Goal: Transaction & Acquisition: Purchase product/service

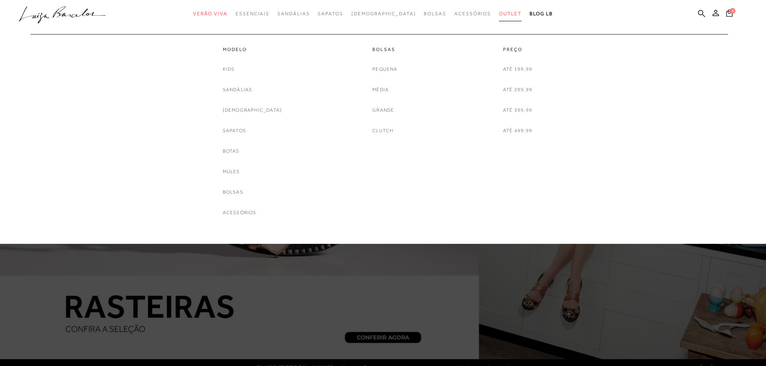
click at [499, 14] on span "Outlet" at bounding box center [510, 14] width 23 height 6
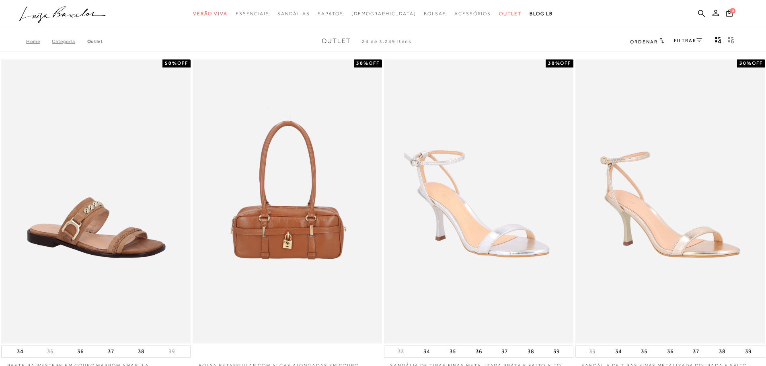
click at [680, 40] on link "FILTRAR" at bounding box center [687, 41] width 28 height 6
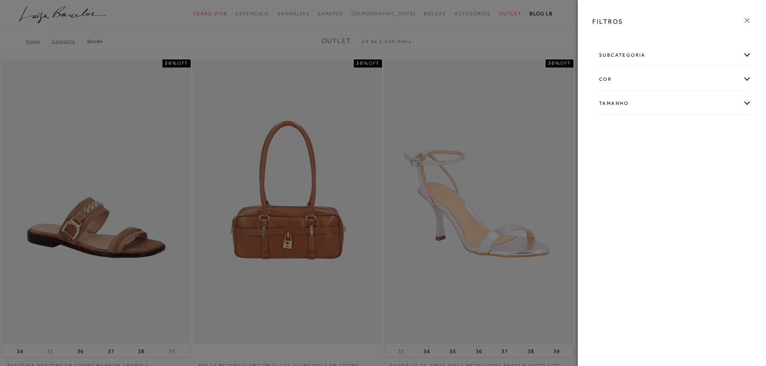
click at [663, 102] on div "Tamanho" at bounding box center [671, 103] width 158 height 21
click at [613, 165] on link "Ver mais..." at bounding box center [614, 164] width 22 height 6
click at [707, 149] on span "34" at bounding box center [703, 150] width 12 height 6
click at [703, 149] on input "34" at bounding box center [699, 152] width 8 height 8
checkbox input "true"
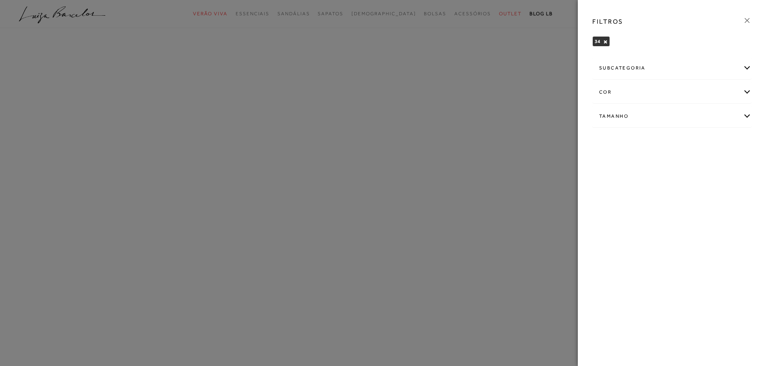
click at [627, 117] on div "Tamanho" at bounding box center [671, 116] width 158 height 21
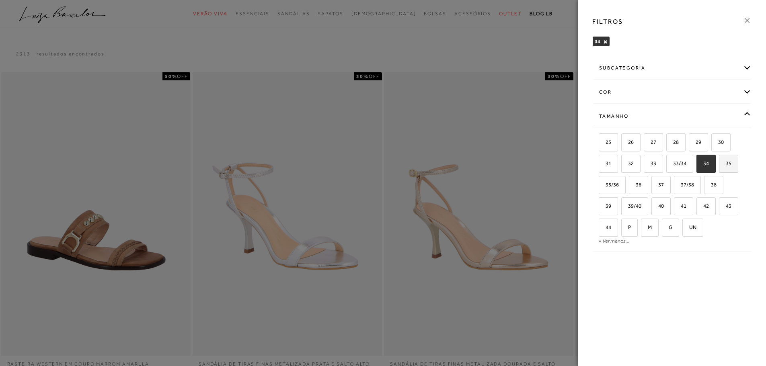
click at [726, 163] on span "35" at bounding box center [725, 163] width 12 height 6
click at [725, 163] on input "35" at bounding box center [721, 165] width 8 height 8
checkbox input "true"
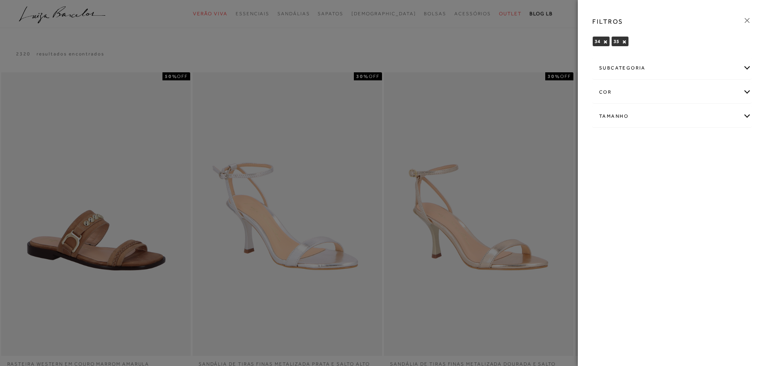
click at [546, 59] on div at bounding box center [383, 183] width 766 height 366
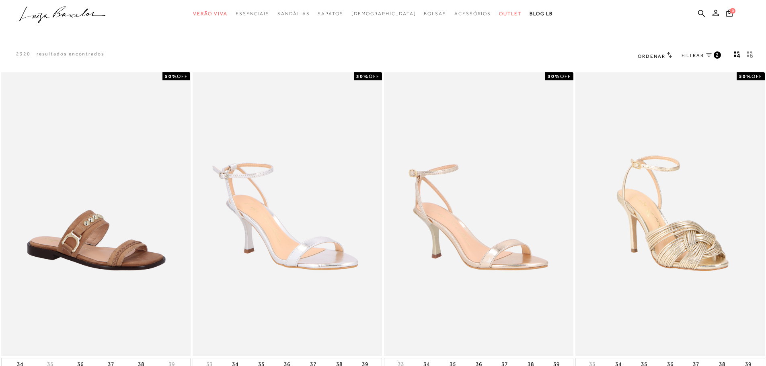
click at [663, 55] on span "Ordenar" at bounding box center [650, 56] width 27 height 6
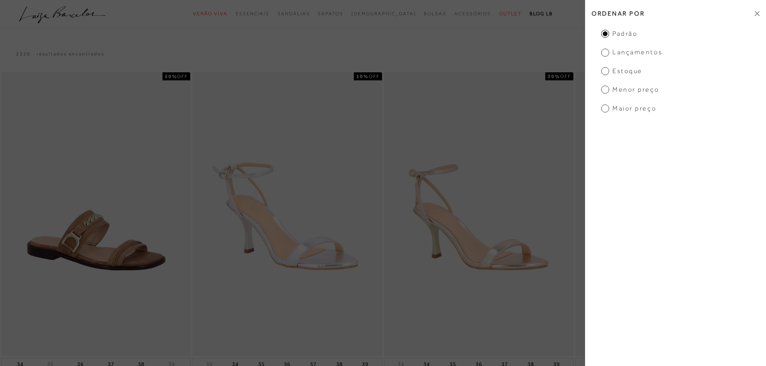
click at [641, 88] on span "Menor Preço" at bounding box center [630, 89] width 58 height 9
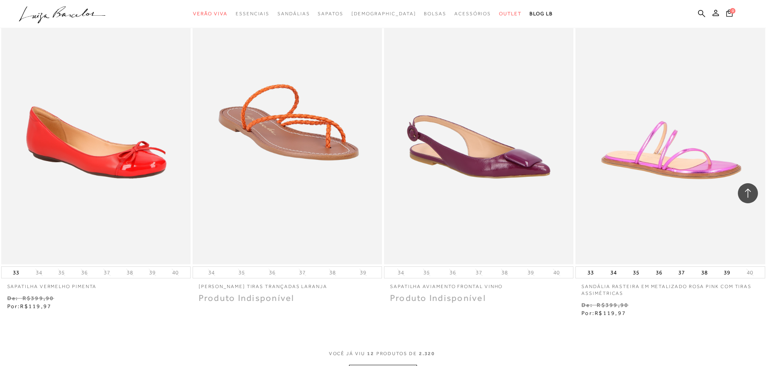
scroll to position [924, 0]
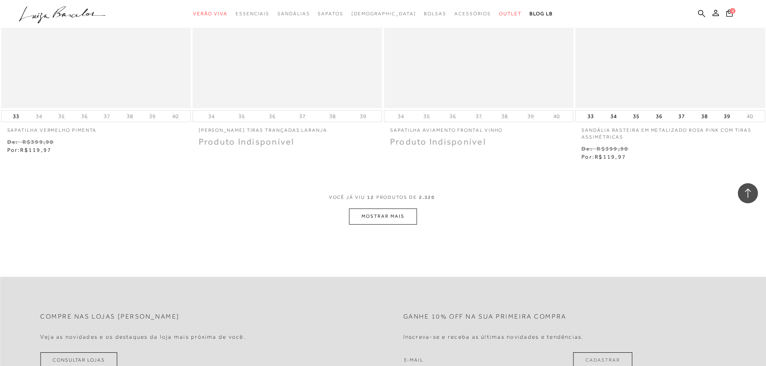
click at [408, 210] on button "MOSTRAR MAIS" at bounding box center [383, 217] width 68 height 16
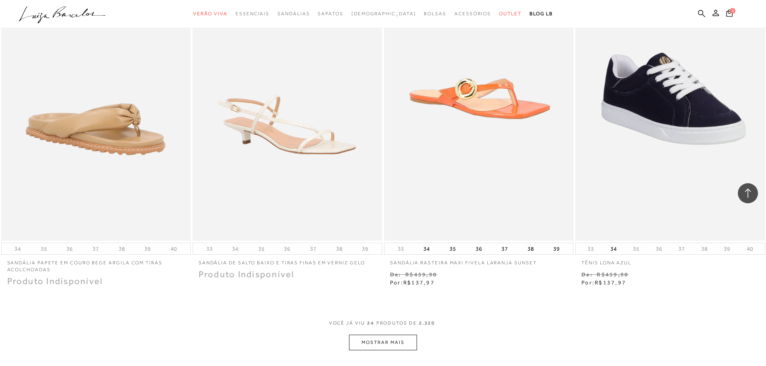
scroll to position [1969, 0]
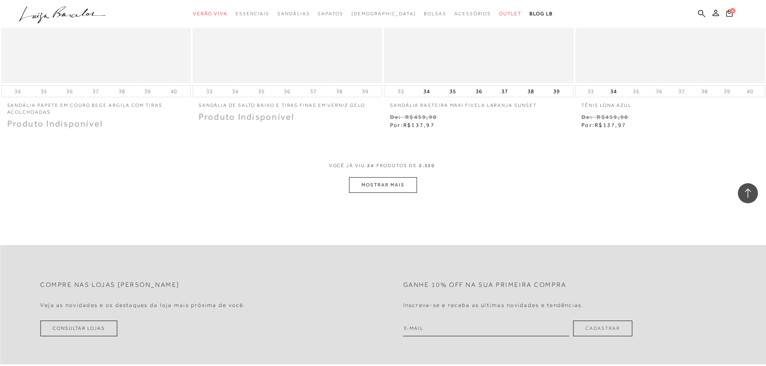
click at [400, 185] on button "MOSTRAR MAIS" at bounding box center [383, 185] width 68 height 16
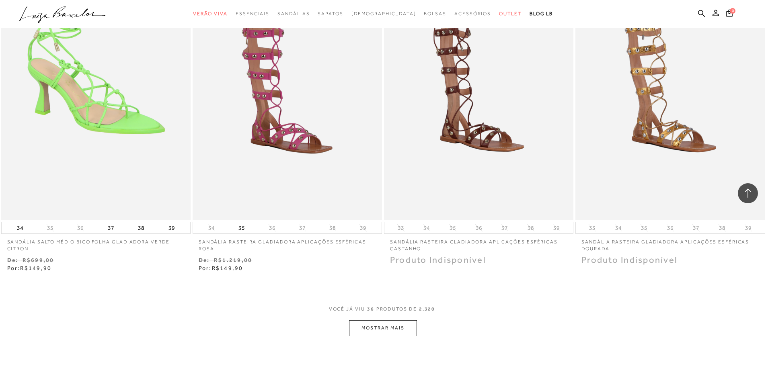
scroll to position [2974, 0]
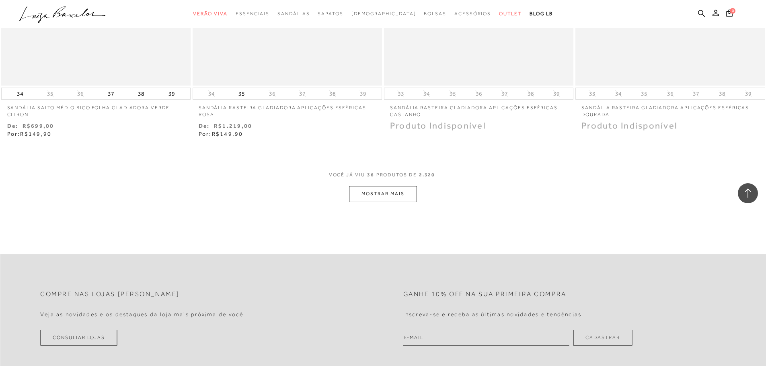
click at [399, 194] on button "MOSTRAR MAIS" at bounding box center [383, 194] width 68 height 16
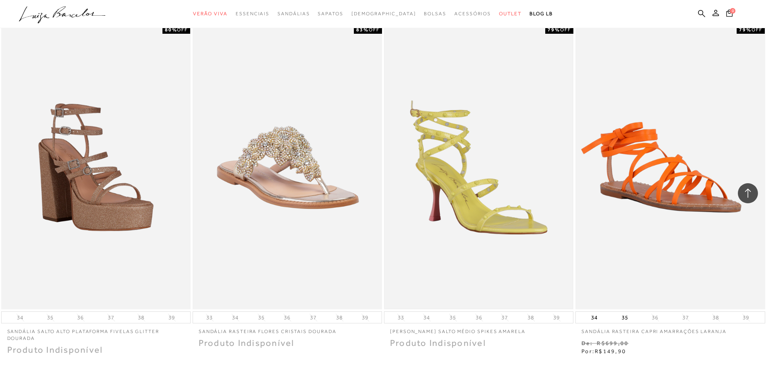
scroll to position [4018, 0]
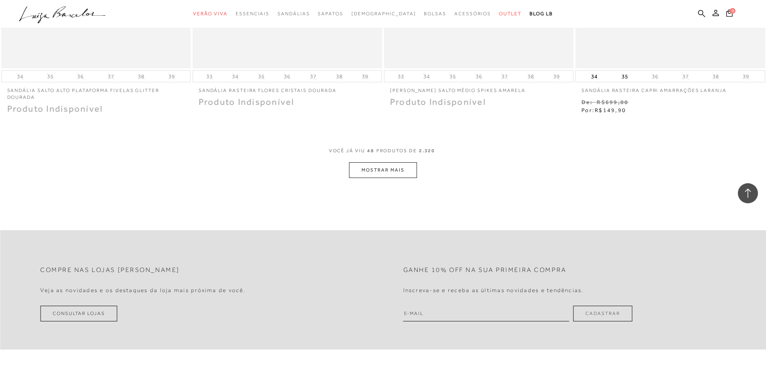
click at [397, 174] on button "MOSTRAR MAIS" at bounding box center [383, 170] width 68 height 16
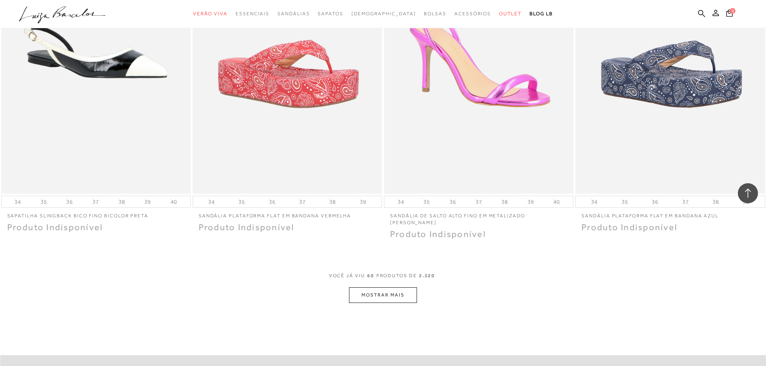
scroll to position [4902, 0]
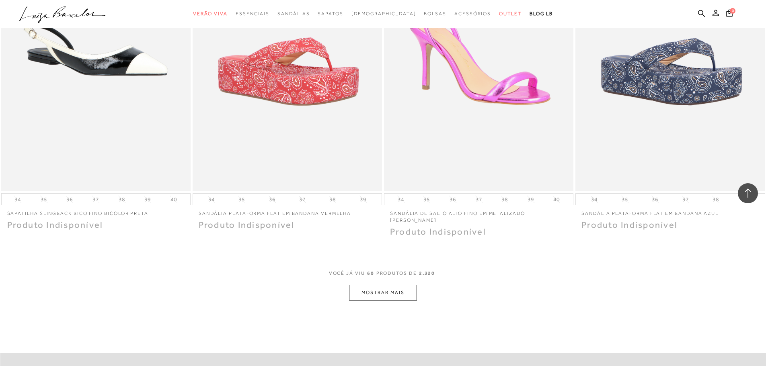
click at [404, 293] on button "MOSTRAR MAIS" at bounding box center [383, 293] width 68 height 16
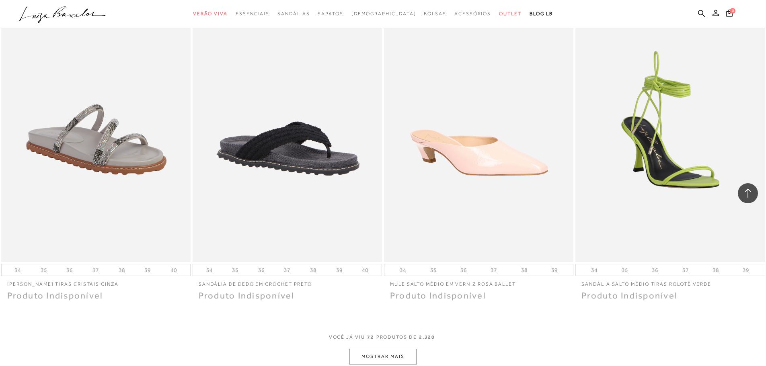
scroll to position [5987, 0]
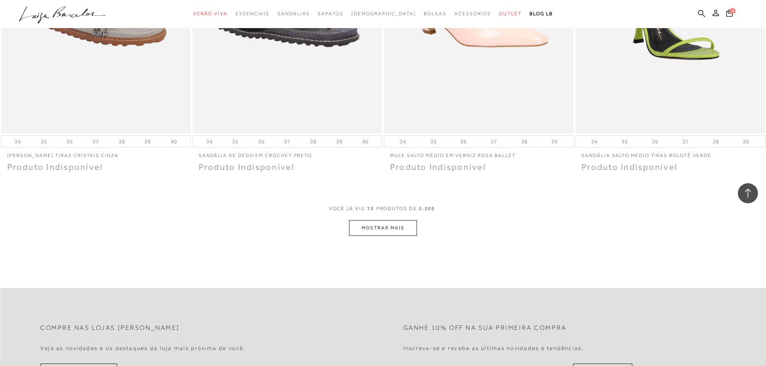
click at [386, 225] on button "MOSTRAR MAIS" at bounding box center [383, 228] width 68 height 16
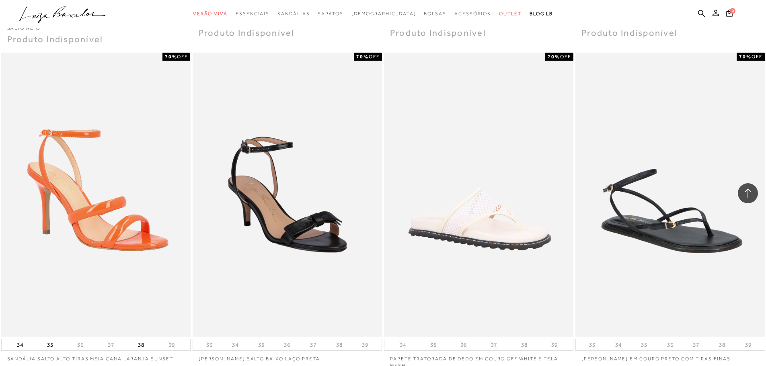
scroll to position [6952, 0]
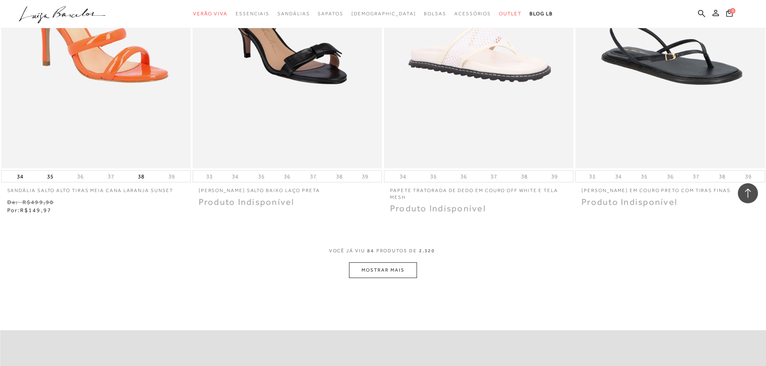
click at [401, 271] on button "MOSTRAR MAIS" at bounding box center [383, 270] width 68 height 16
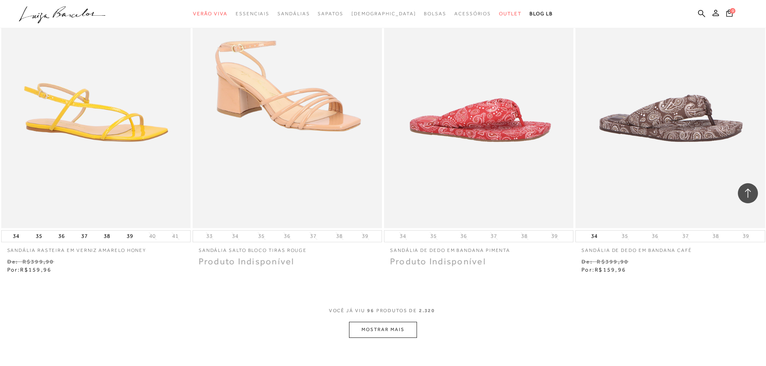
scroll to position [7997, 0]
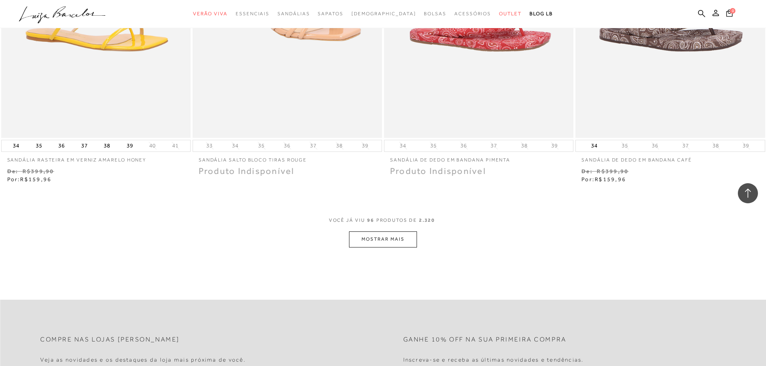
click at [387, 247] on button "MOSTRAR MAIS" at bounding box center [383, 239] width 68 height 16
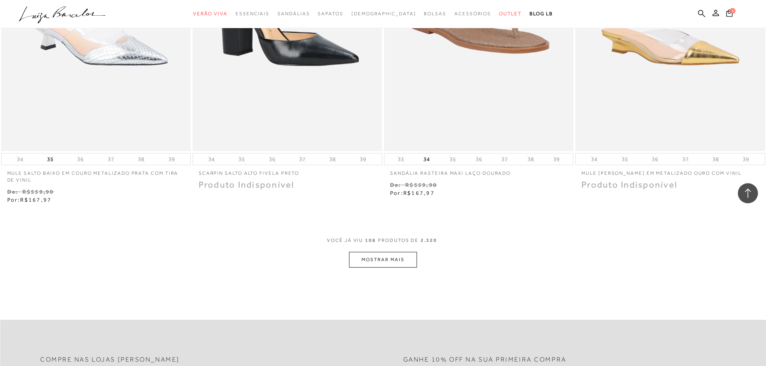
scroll to position [8921, 0]
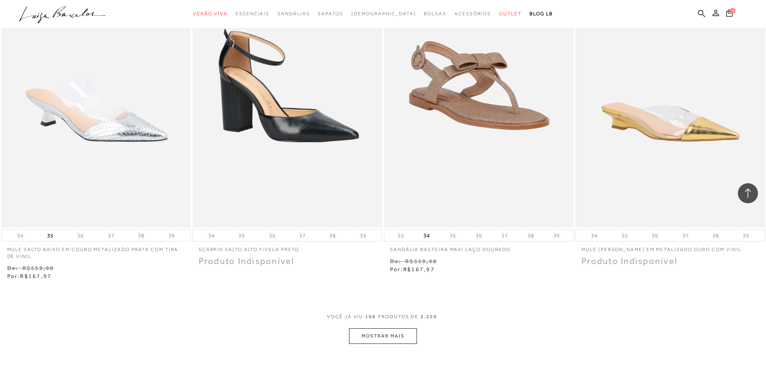
click at [398, 335] on button "MOSTRAR MAIS" at bounding box center [383, 336] width 68 height 16
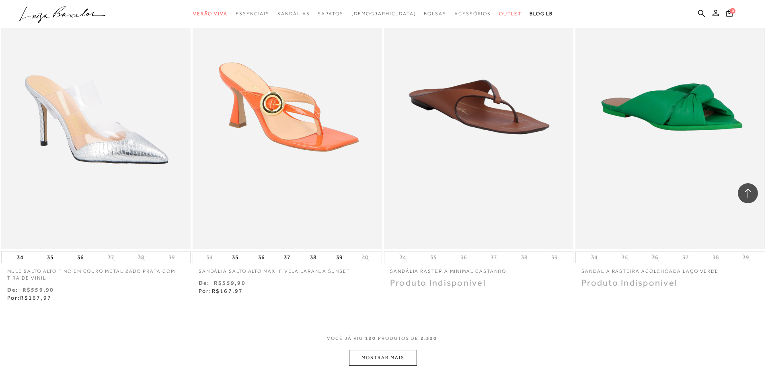
scroll to position [9925, 0]
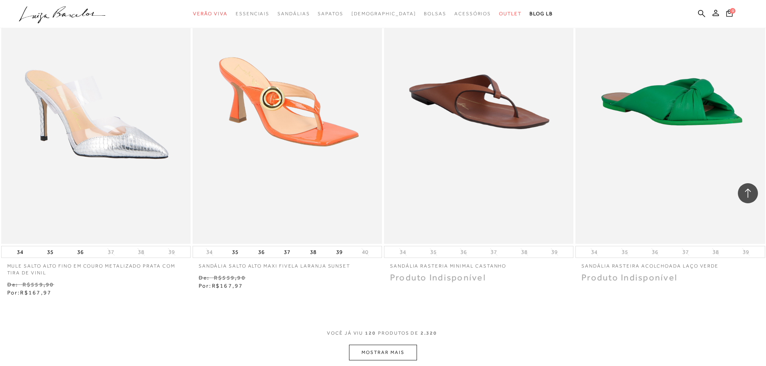
click at [403, 352] on button "MOSTRAR MAIS" at bounding box center [383, 353] width 68 height 16
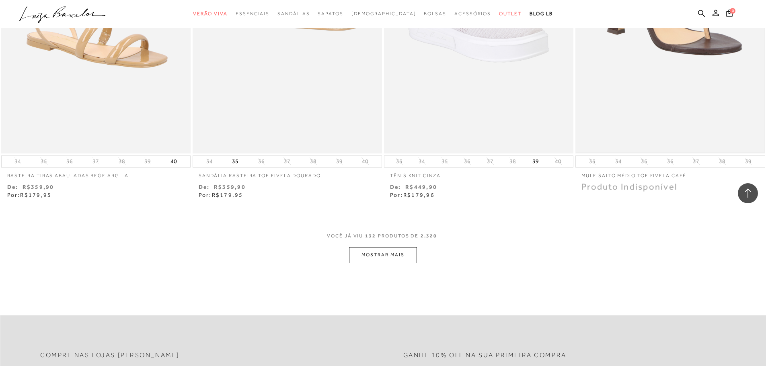
scroll to position [11051, 0]
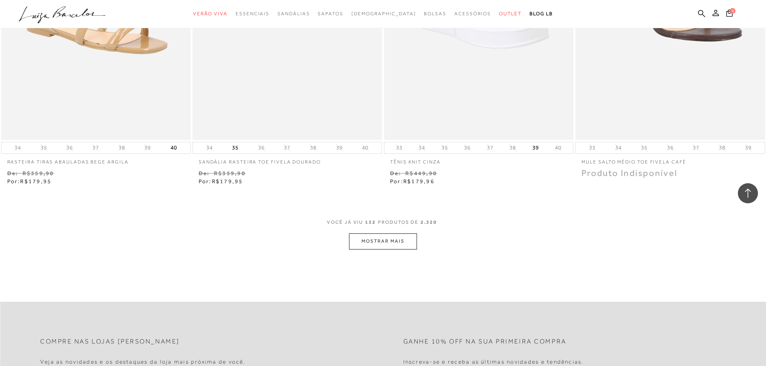
click at [393, 239] on button "MOSTRAR MAIS" at bounding box center [383, 241] width 68 height 16
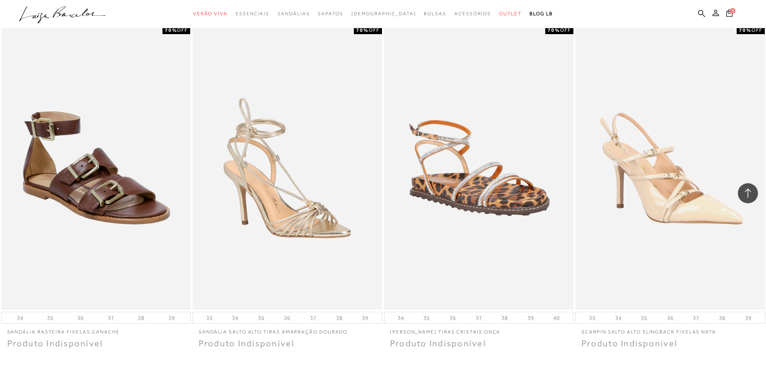
scroll to position [12095, 0]
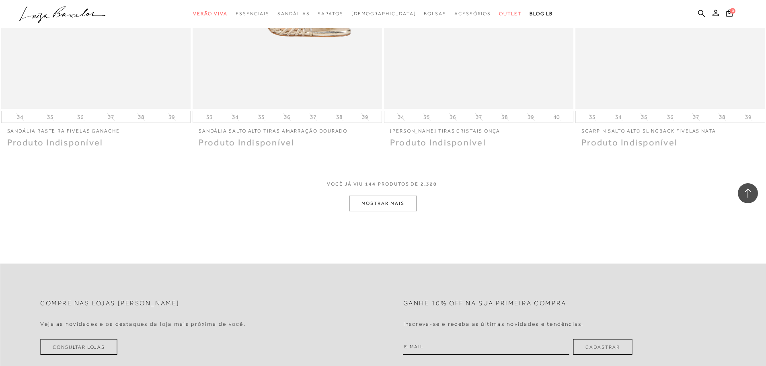
click at [410, 208] on button "MOSTRAR MAIS" at bounding box center [383, 204] width 68 height 16
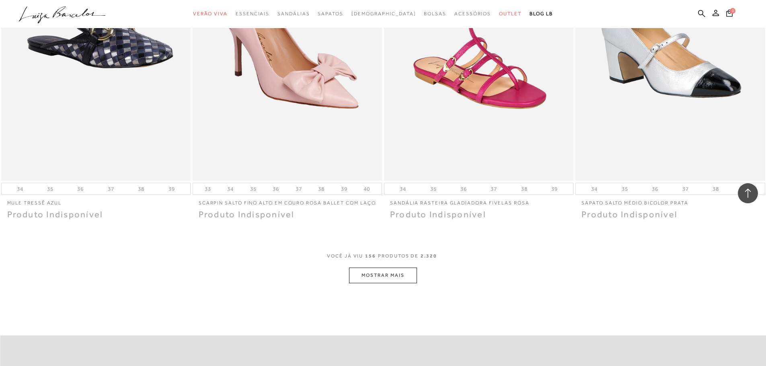
scroll to position [13140, 0]
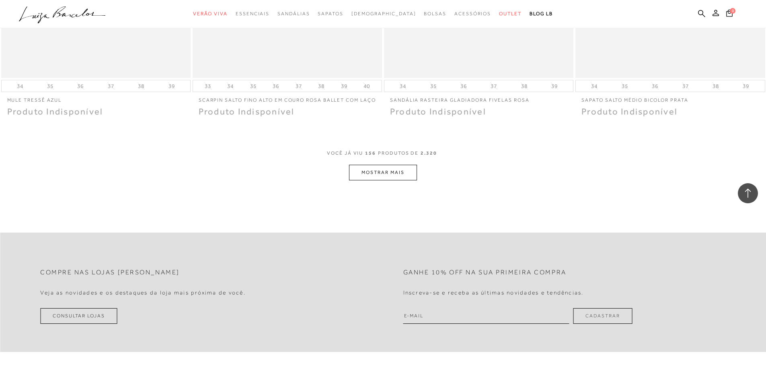
click at [408, 175] on button "MOSTRAR MAIS" at bounding box center [383, 173] width 68 height 16
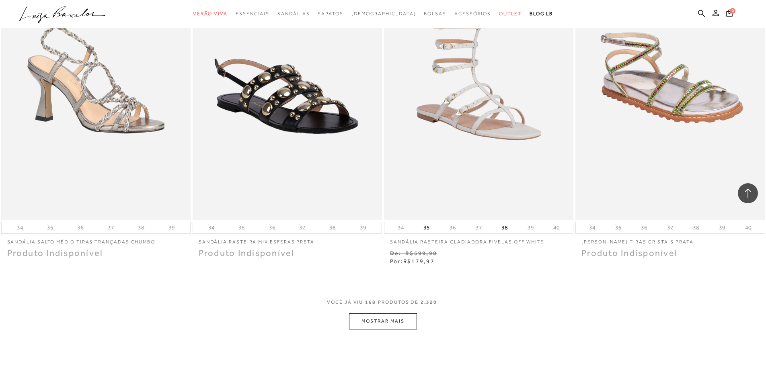
scroll to position [14105, 0]
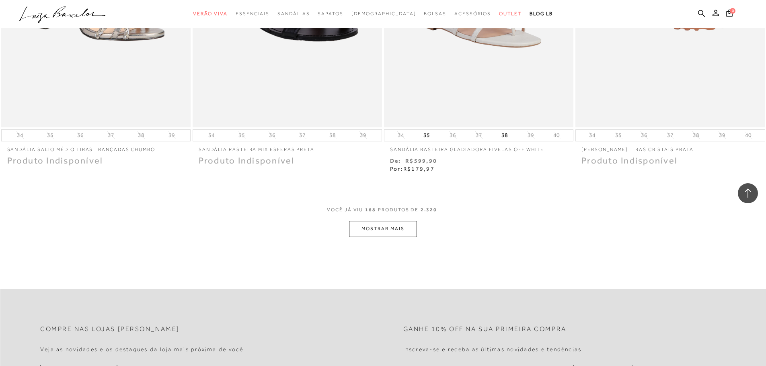
click at [368, 232] on button "MOSTRAR MAIS" at bounding box center [383, 229] width 68 height 16
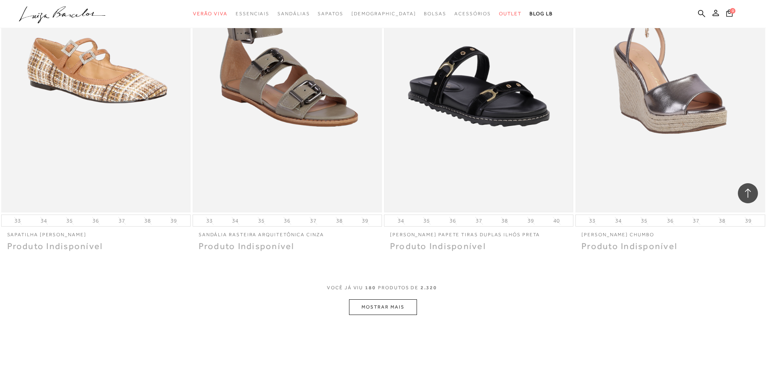
scroll to position [15029, 0]
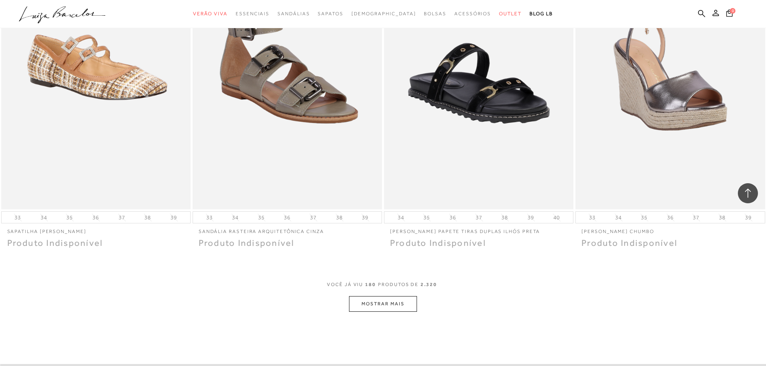
click at [391, 309] on button "MOSTRAR MAIS" at bounding box center [383, 304] width 68 height 16
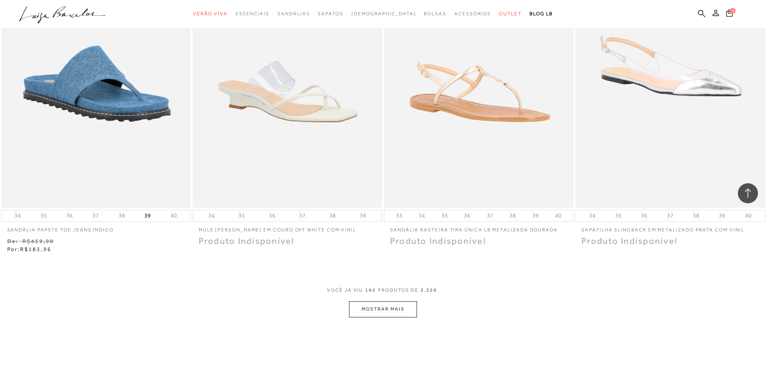
scroll to position [16194, 0]
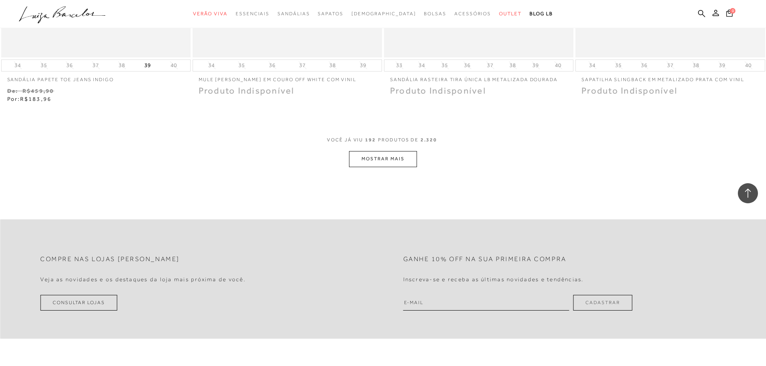
click at [390, 162] on button "MOSTRAR MAIS" at bounding box center [383, 159] width 68 height 16
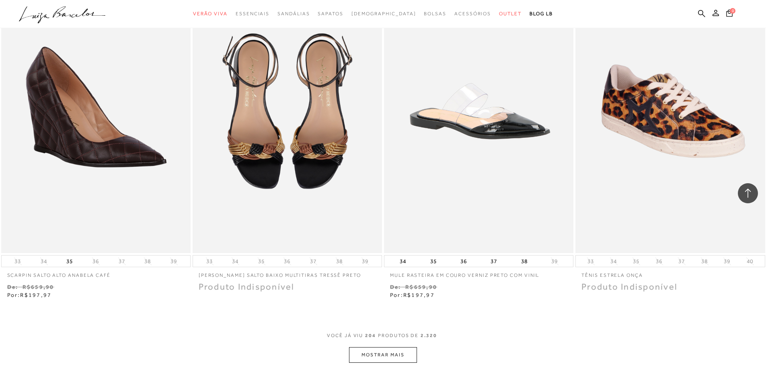
scroll to position [17038, 0]
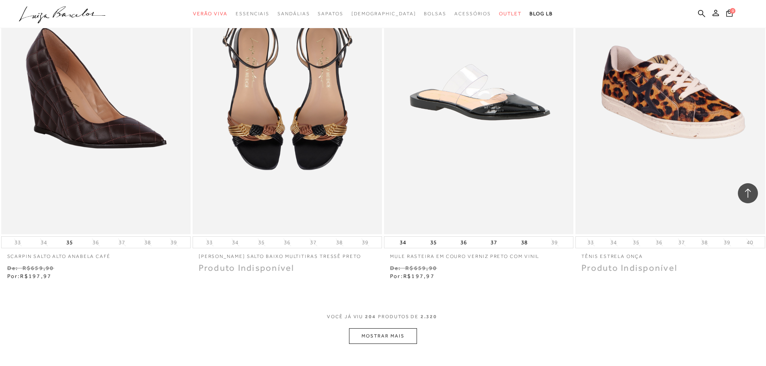
click at [397, 339] on button "MOSTRAR MAIS" at bounding box center [383, 336] width 68 height 16
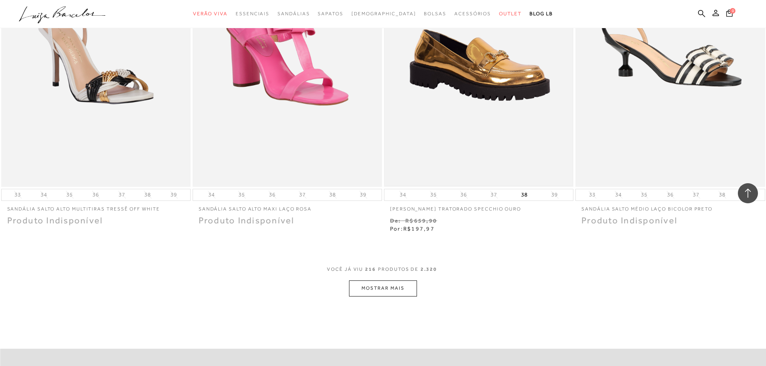
scroll to position [18123, 0]
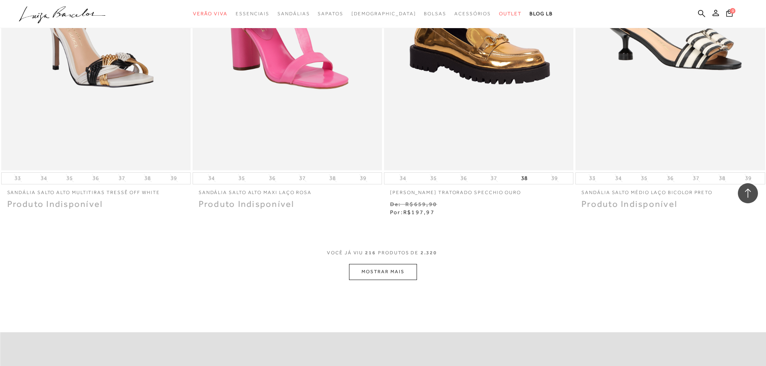
click at [378, 276] on button "MOSTRAR MAIS" at bounding box center [383, 272] width 68 height 16
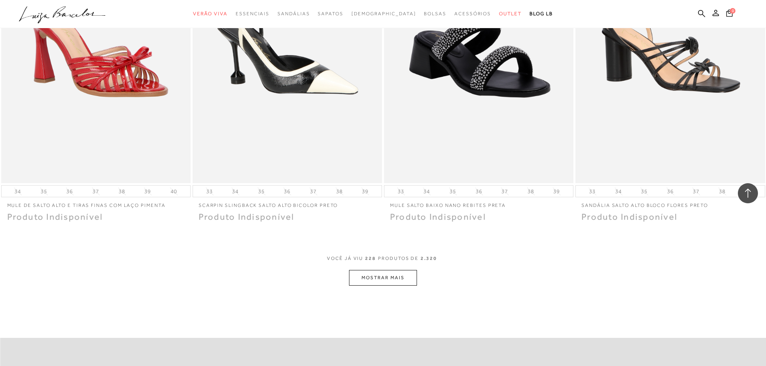
scroll to position [19128, 0]
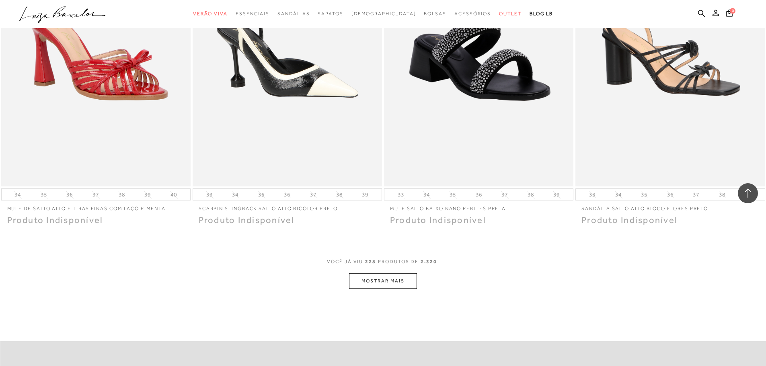
click at [391, 285] on button "MOSTRAR MAIS" at bounding box center [383, 281] width 68 height 16
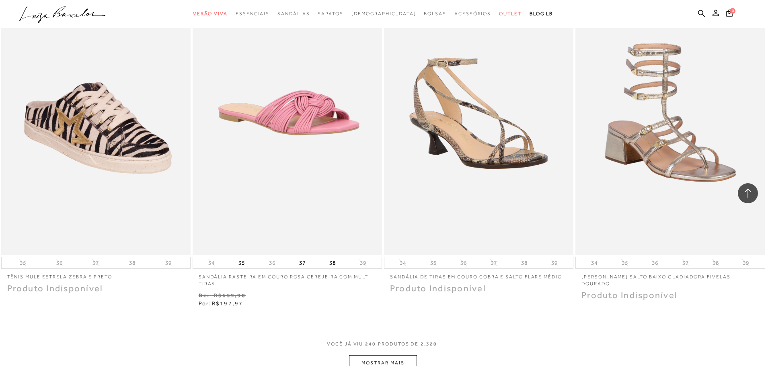
scroll to position [20106, 0]
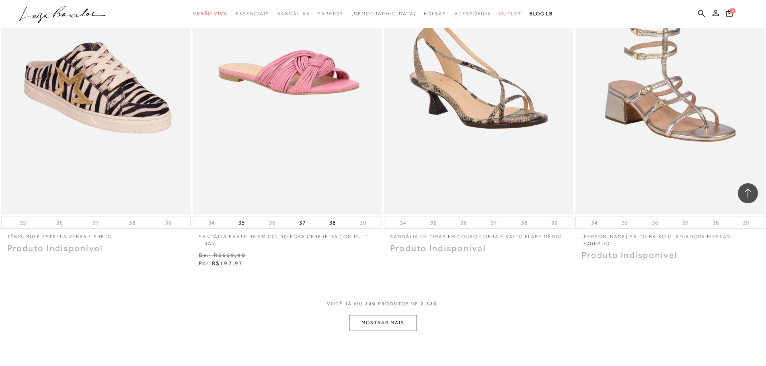
click at [375, 324] on button "MOSTRAR MAIS" at bounding box center [383, 323] width 68 height 16
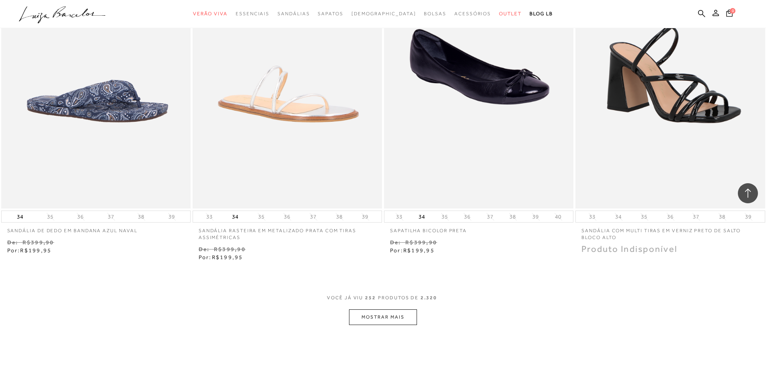
scroll to position [21151, 0]
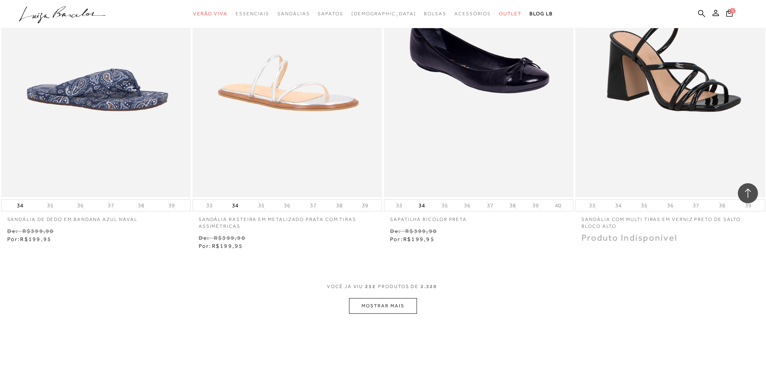
click at [384, 304] on button "MOSTRAR MAIS" at bounding box center [383, 306] width 68 height 16
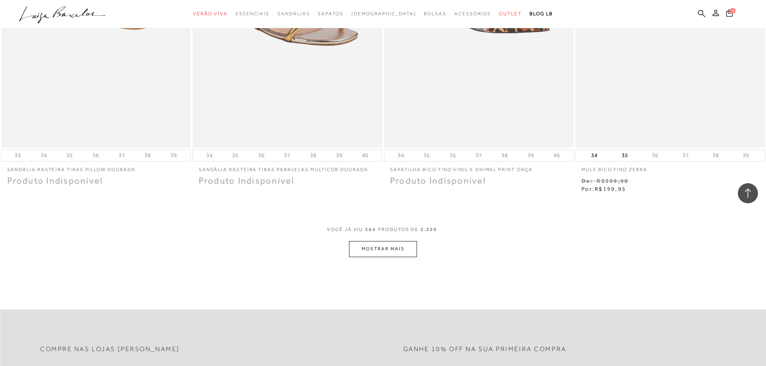
scroll to position [22236, 0]
click at [393, 246] on button "MOSTRAR MAIS" at bounding box center [383, 249] width 68 height 16
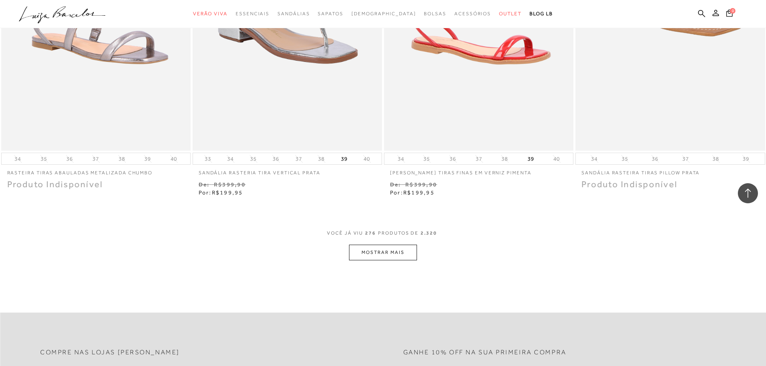
scroll to position [23240, 0]
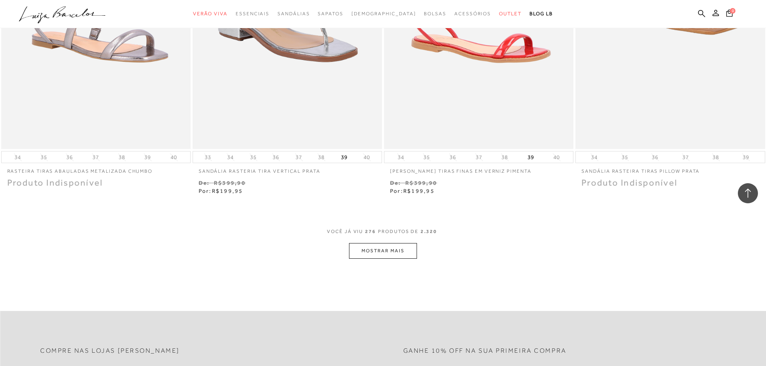
click at [382, 252] on button "MOSTRAR MAIS" at bounding box center [383, 251] width 68 height 16
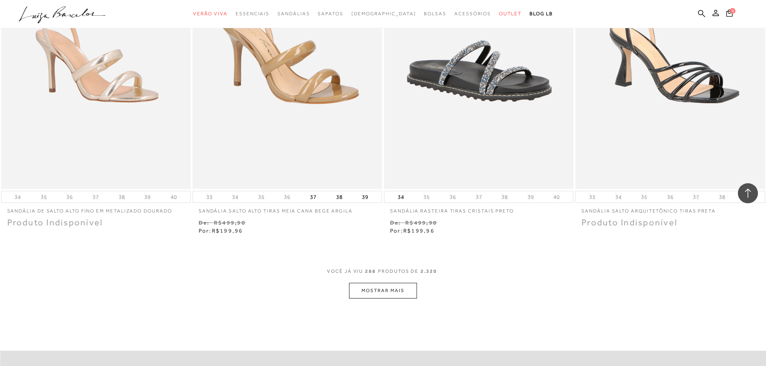
scroll to position [24245, 0]
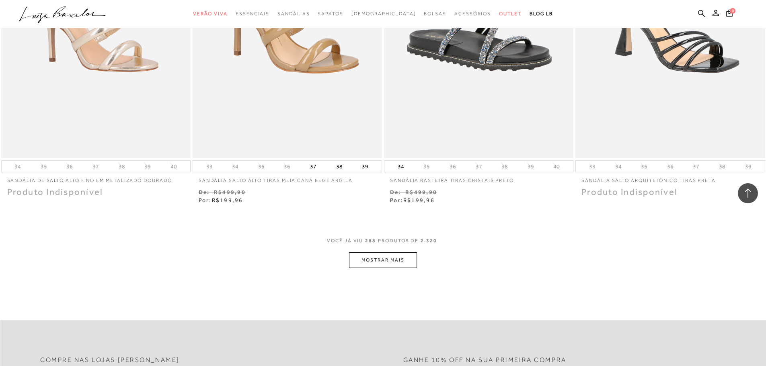
click at [384, 262] on button "MOSTRAR MAIS" at bounding box center [383, 260] width 68 height 16
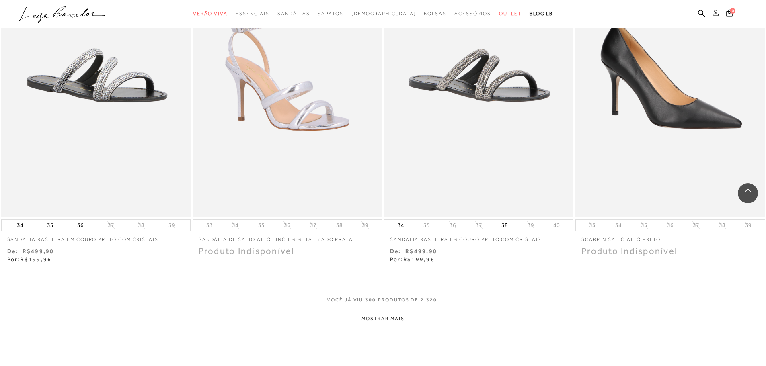
scroll to position [25370, 0]
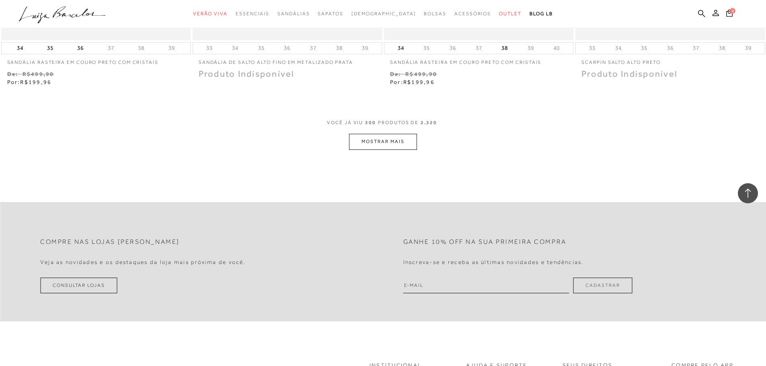
click at [389, 149] on button "MOSTRAR MAIS" at bounding box center [383, 142] width 68 height 16
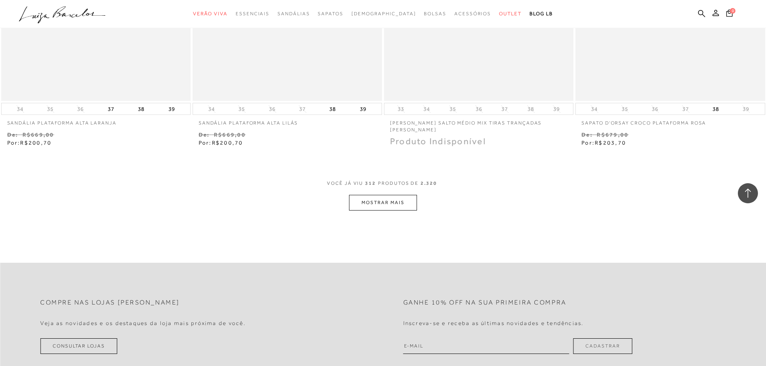
scroll to position [26335, 0]
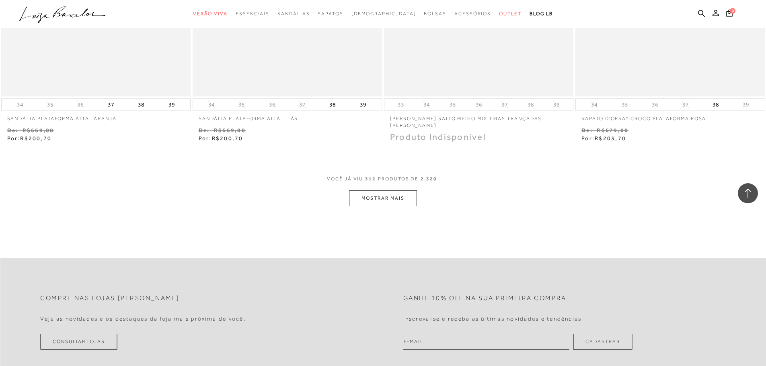
click at [407, 199] on button "MOSTRAR MAIS" at bounding box center [383, 198] width 68 height 16
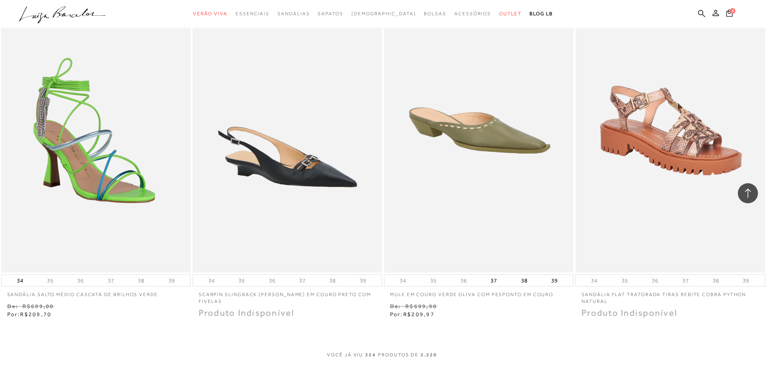
scroll to position [27339, 0]
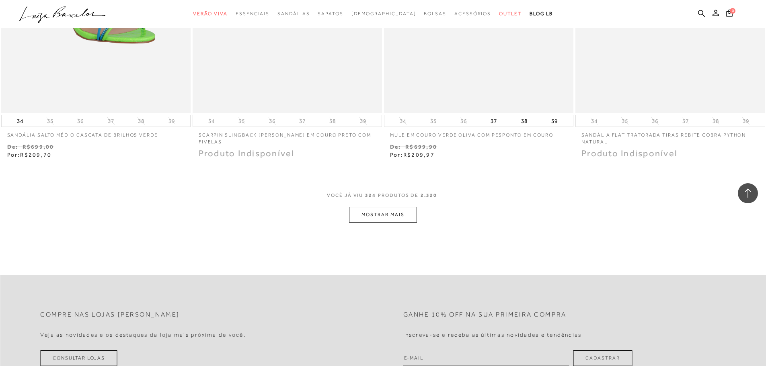
click at [413, 213] on button "MOSTRAR MAIS" at bounding box center [383, 215] width 68 height 16
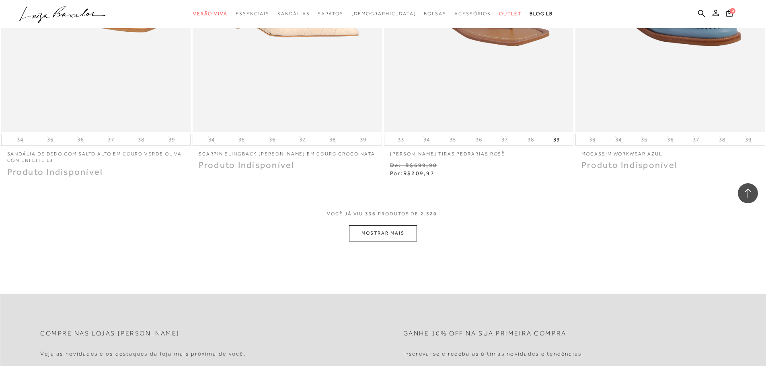
scroll to position [28247, 0]
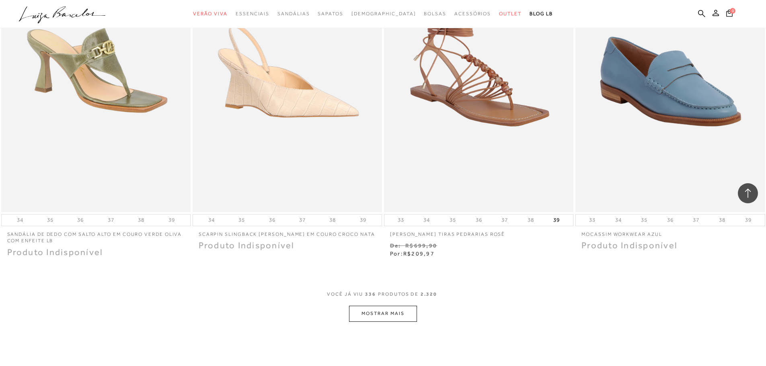
click at [395, 314] on button "MOSTRAR MAIS" at bounding box center [383, 314] width 68 height 16
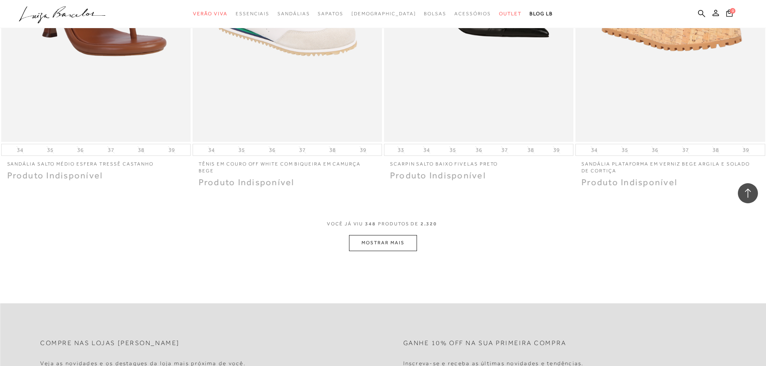
scroll to position [29452, 0]
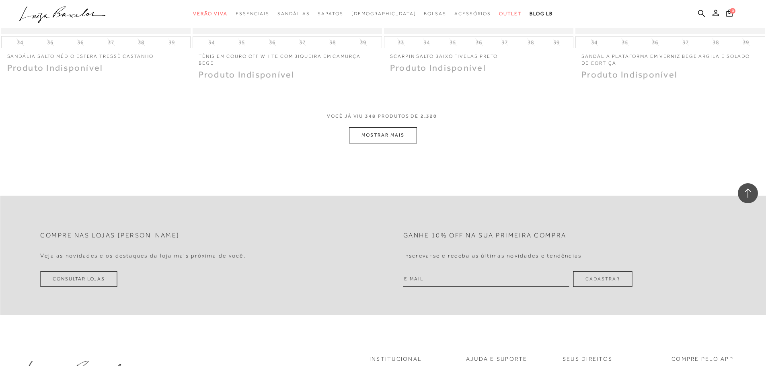
click at [401, 141] on button "MOSTRAR MAIS" at bounding box center [383, 135] width 68 height 16
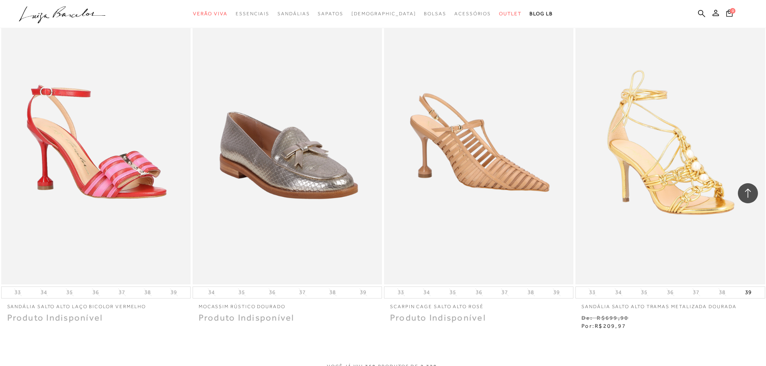
scroll to position [30537, 0]
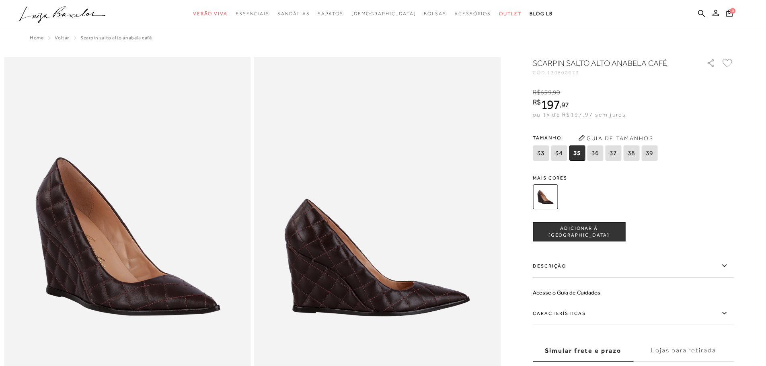
click at [608, 231] on span "ADICIONAR À SACOLA" at bounding box center [579, 232] width 92 height 14
click at [559, 160] on span "34" at bounding box center [559, 152] width 16 height 15
select select
